Goal: Book appointment/travel/reservation

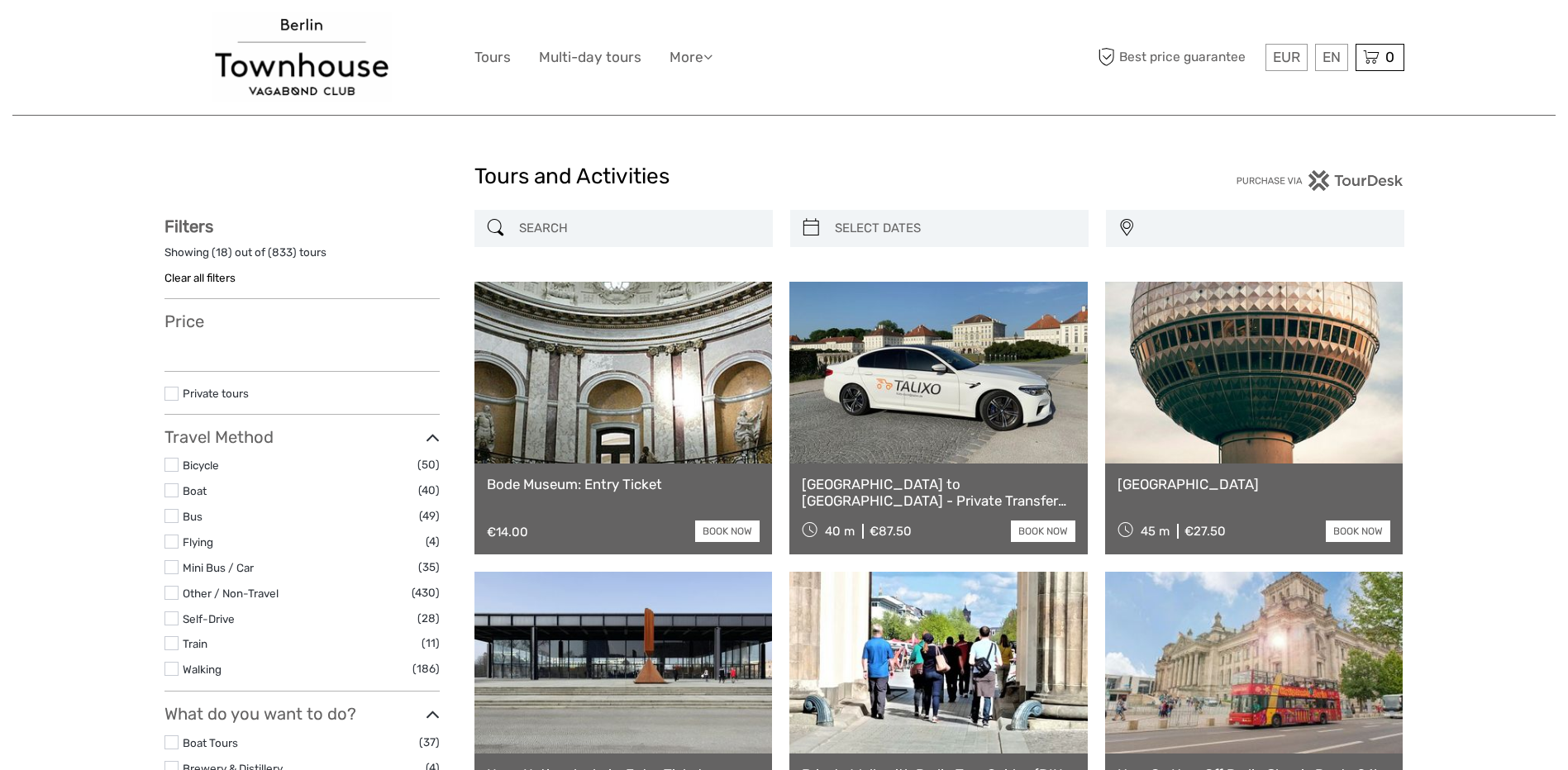
click at [309, 85] on img at bounding box center [302, 58] width 181 height 90
select select
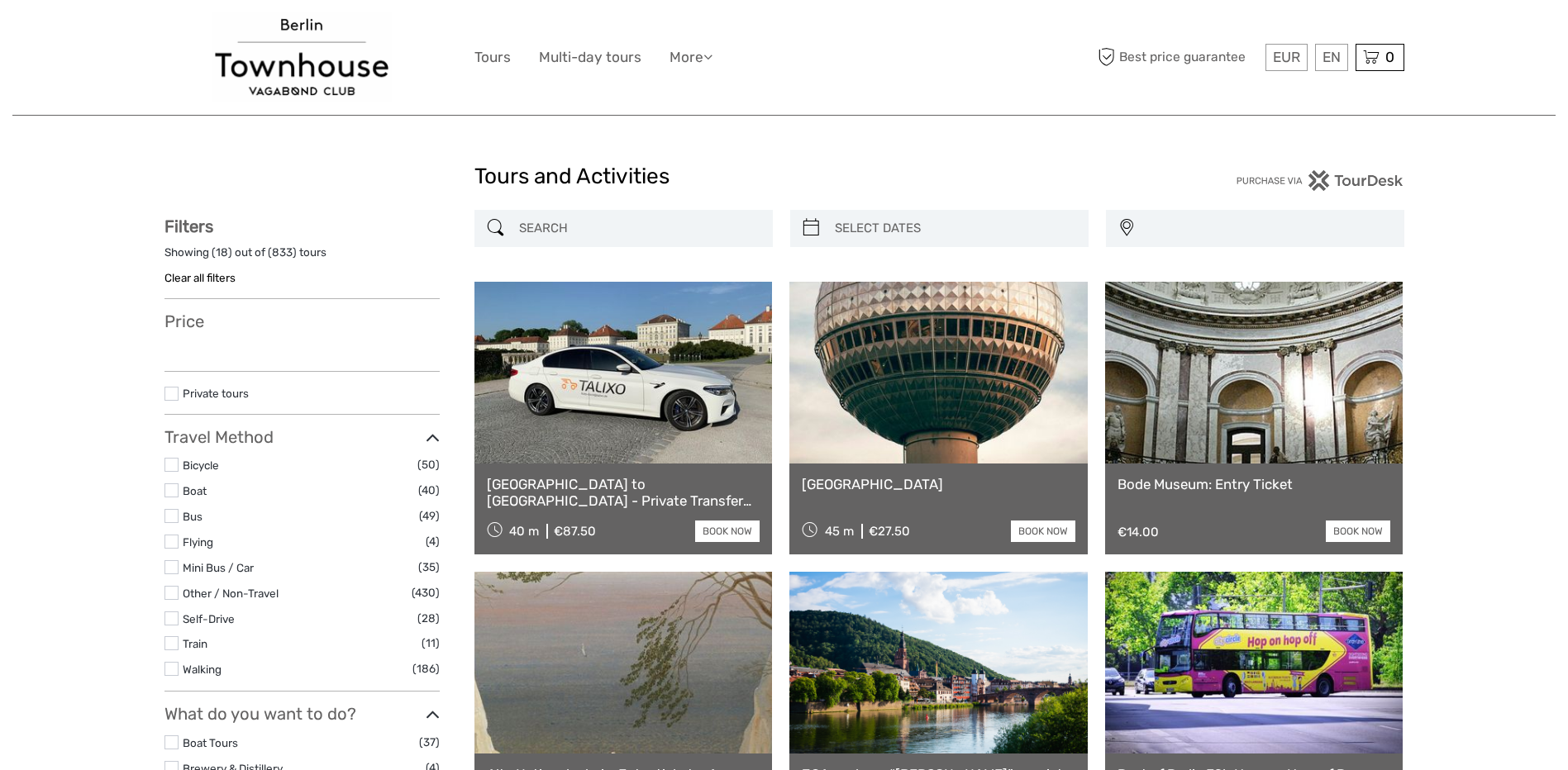
select select
